Goal: Contribute content: Add original content to the website for others to see

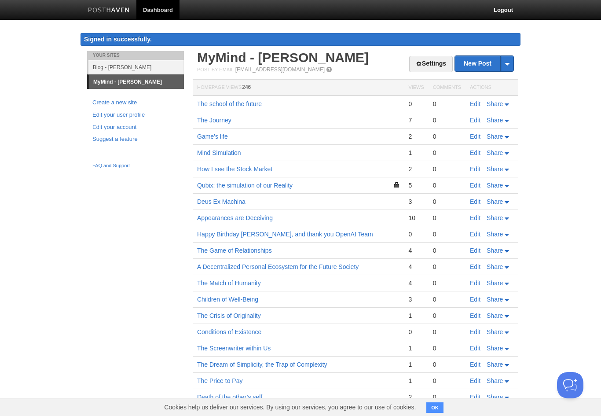
click at [136, 69] on link "Blog - [PERSON_NAME]" at bounding box center [136, 67] width 96 height 15
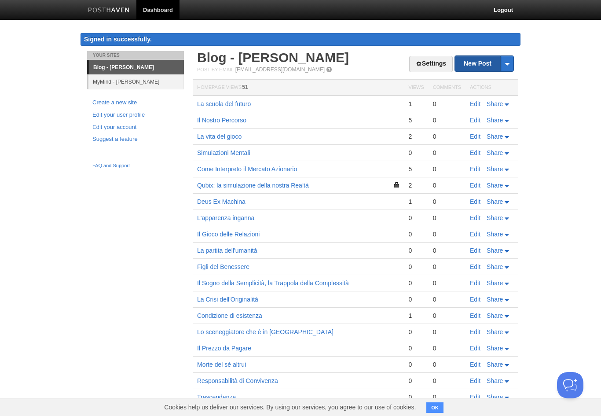
click at [490, 63] on link "New Post" at bounding box center [484, 63] width 59 height 15
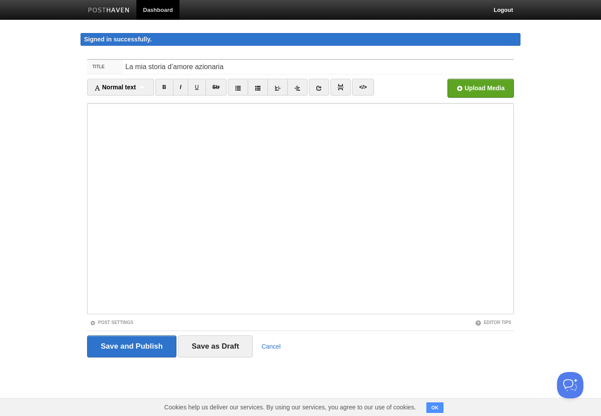
type input "La mia storia d’amore azionaria"
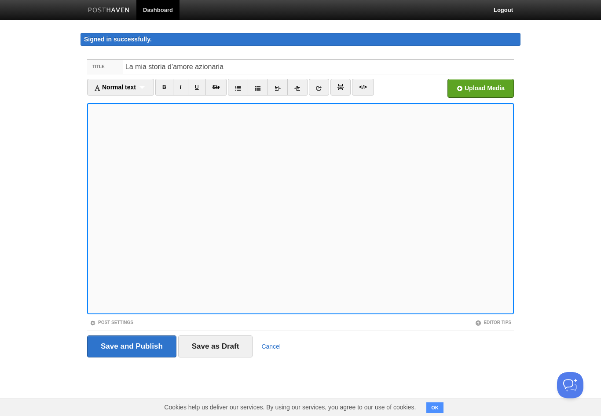
click at [403, 312] on iframe at bounding box center [300, 208] width 427 height 211
click at [212, 64] on input "La mia storia d’amore azionaria" at bounding box center [318, 67] width 391 height 14
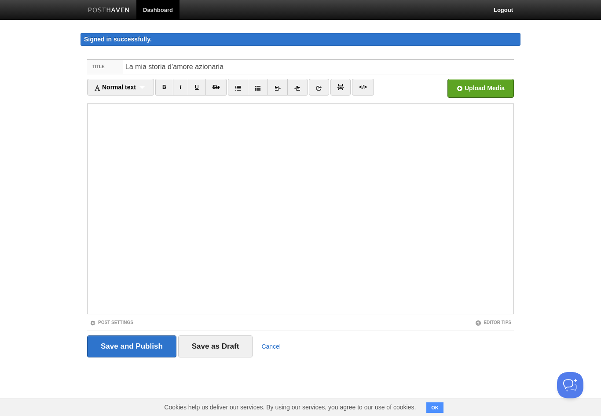
click at [122, 66] on label "Title" at bounding box center [105, 67] width 36 height 14
click at [123, 66] on input "La mia storia d’amore azionaria" at bounding box center [318, 67] width 391 height 14
click at [126, 67] on input "La mia storia d’amore azionaria" at bounding box center [318, 67] width 391 height 14
click at [125, 66] on input "La mia storia d’amore azionaria" at bounding box center [318, 67] width 391 height 14
click at [407, 68] on input "La mia storia d’amore azionaria" at bounding box center [318, 67] width 391 height 14
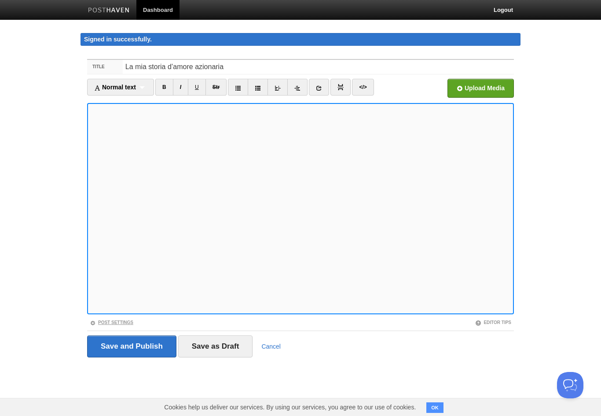
click at [128, 320] on link "Post Settings" at bounding box center [112, 322] width 44 height 5
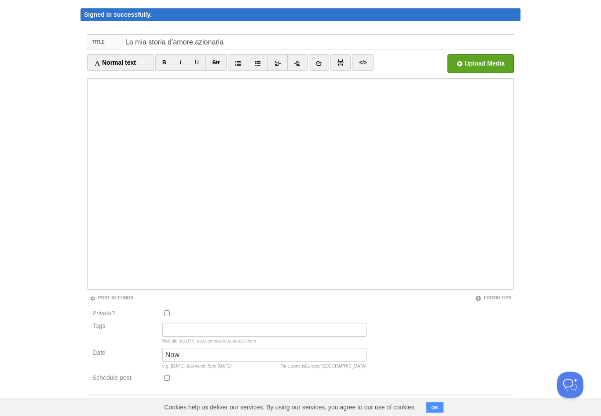
scroll to position [49, 0]
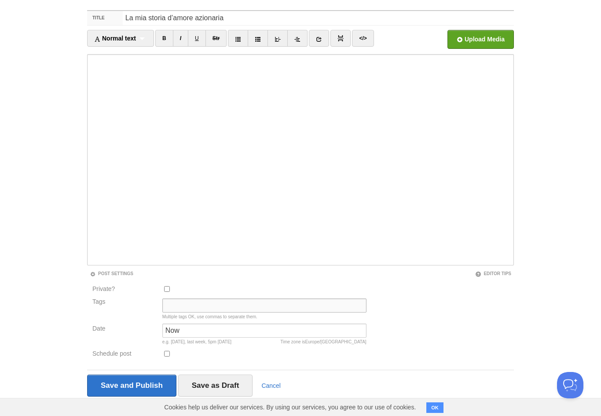
click at [251, 308] on input "Tags" at bounding box center [264, 306] width 204 height 14
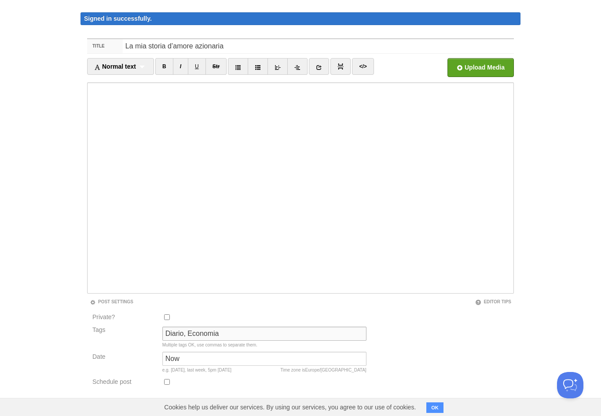
scroll to position [0, 0]
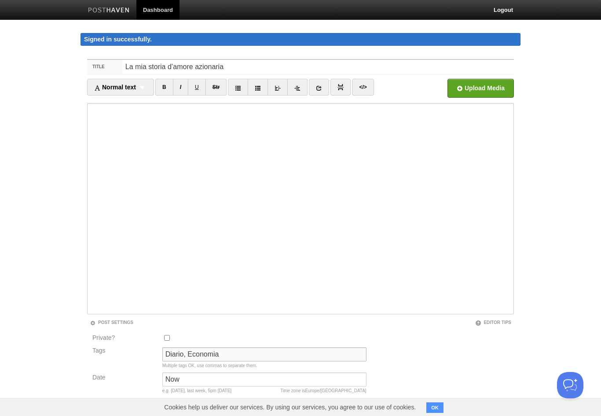
type input "Diario, Economia"
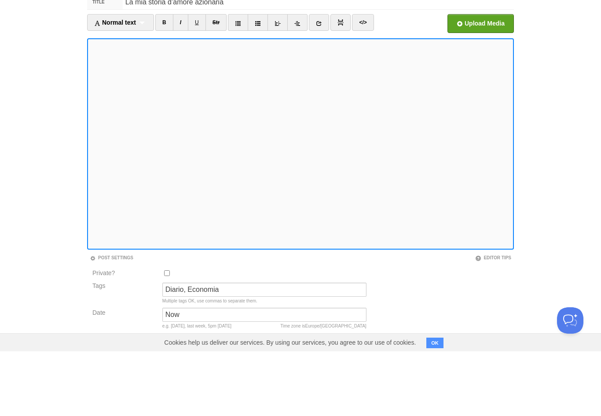
scroll to position [65, 0]
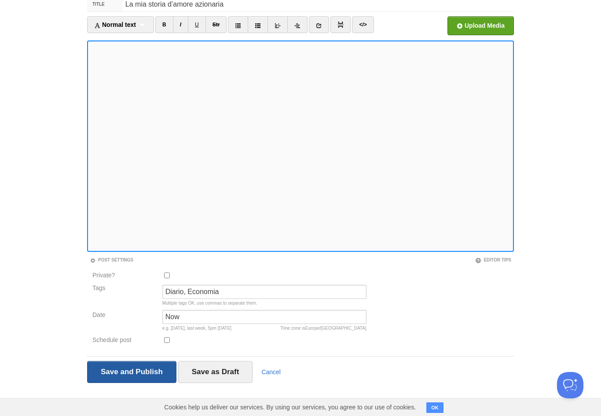
click at [135, 377] on input "Save and Publish" at bounding box center [131, 372] width 89 height 22
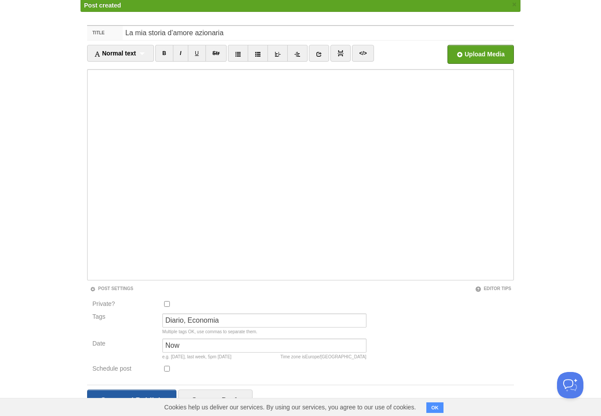
scroll to position [51, 0]
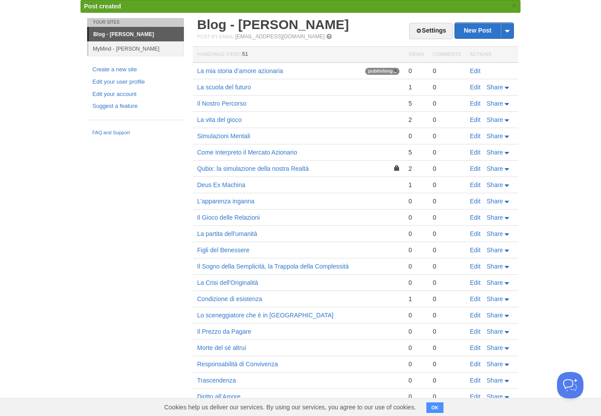
click at [153, 49] on link "MyMind - [PERSON_NAME]" at bounding box center [136, 48] width 96 height 15
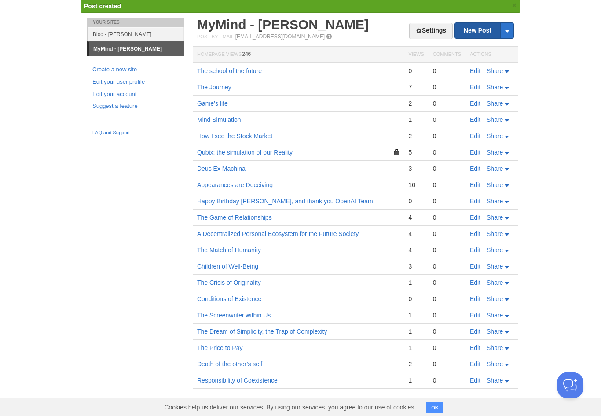
click at [481, 30] on link "New Post" at bounding box center [484, 30] width 59 height 15
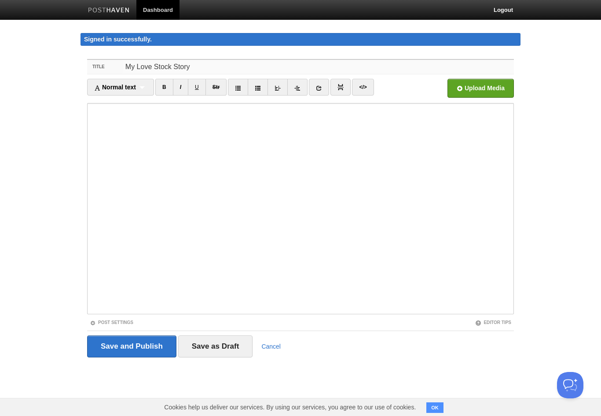
type input "My Love Stock Story"
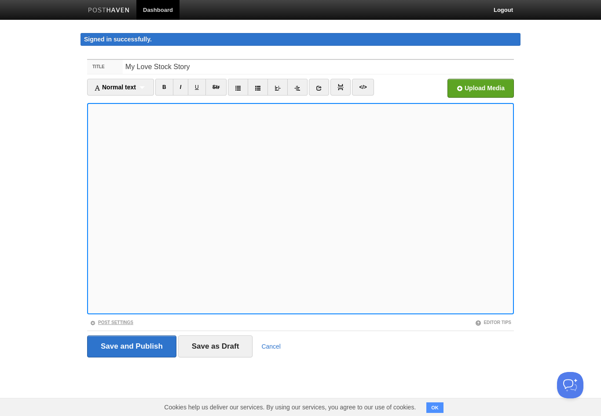
click at [122, 324] on link "Post Settings" at bounding box center [112, 322] width 44 height 5
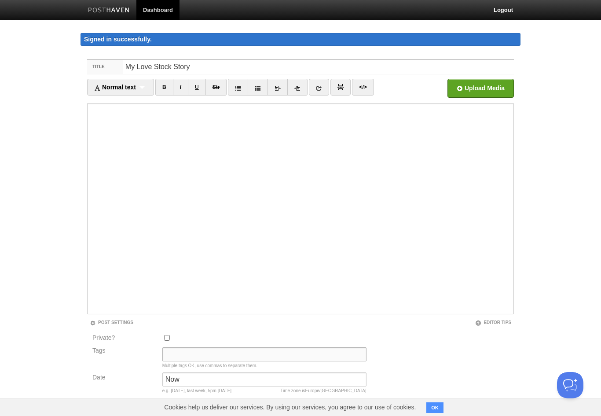
click at [242, 361] on input "Tags" at bounding box center [264, 354] width 204 height 14
type input "M"
click at [165, 361] on input "Diary, Economy" at bounding box center [264, 354] width 204 height 14
click at [165, 357] on input "Diary, Economy" at bounding box center [264, 354] width 204 height 14
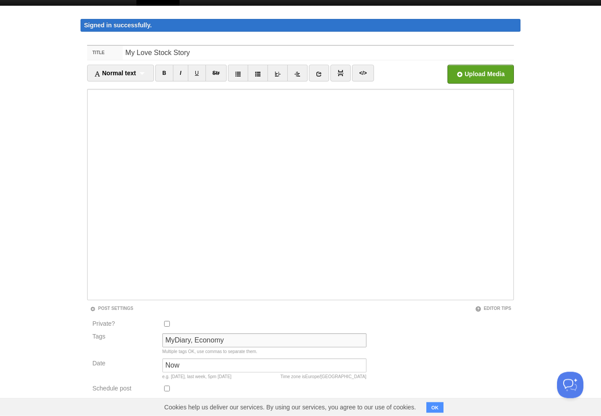
scroll to position [15, 0]
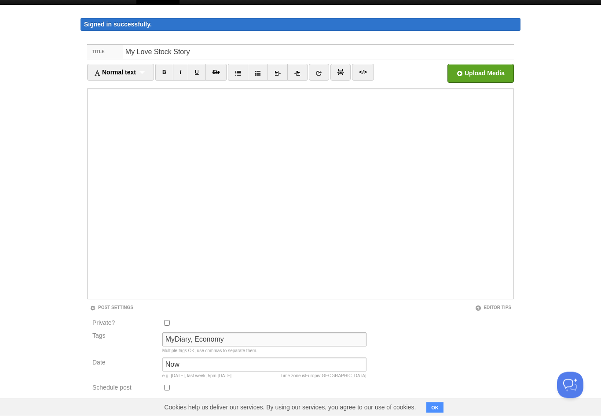
type input "MyDiary, Economy"
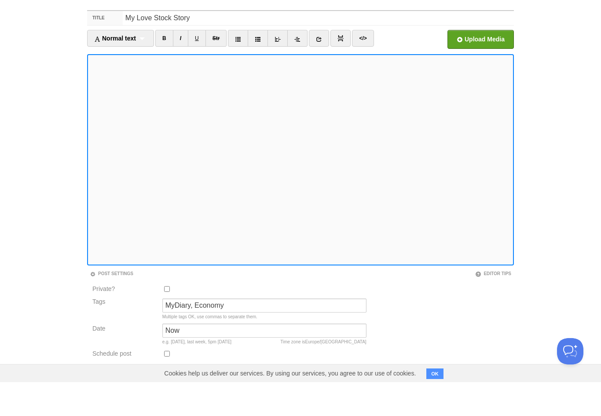
scroll to position [49, 0]
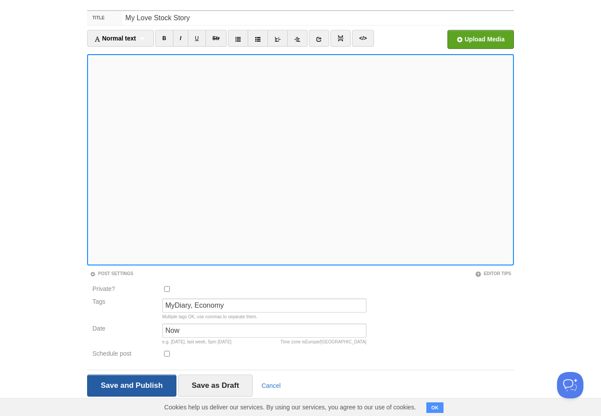
click at [149, 386] on input "Save and Publish" at bounding box center [131, 386] width 89 height 22
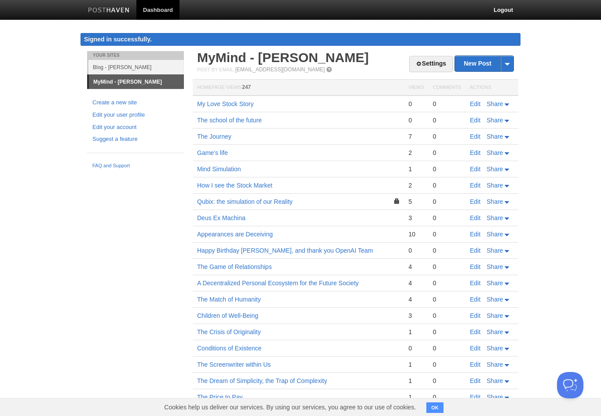
click at [437, 406] on button "OK" at bounding box center [435, 407] width 17 height 11
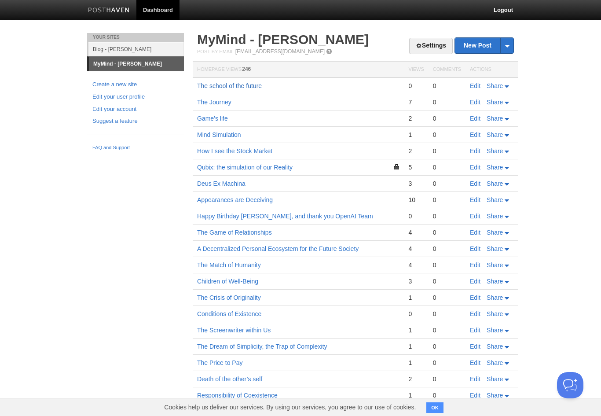
click at [254, 83] on link "The school of the future" at bounding box center [229, 85] width 65 height 7
